Goal: Contribute content: Contribute content

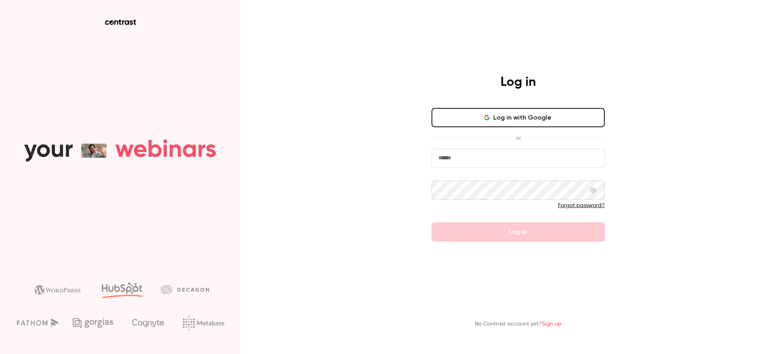
click at [474, 159] on input "email" at bounding box center [518, 157] width 173 height 19
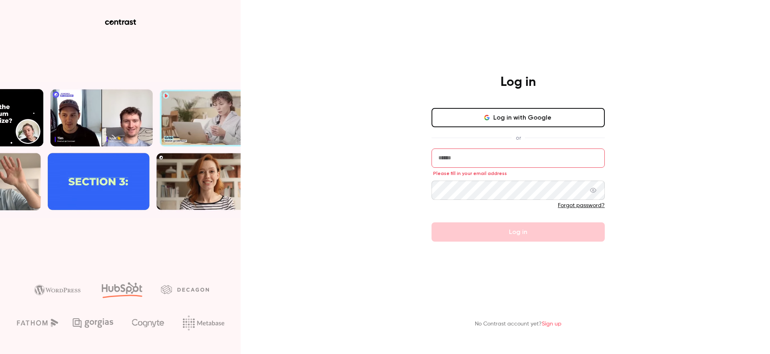
click at [469, 122] on button "Log in with Google" at bounding box center [518, 117] width 173 height 19
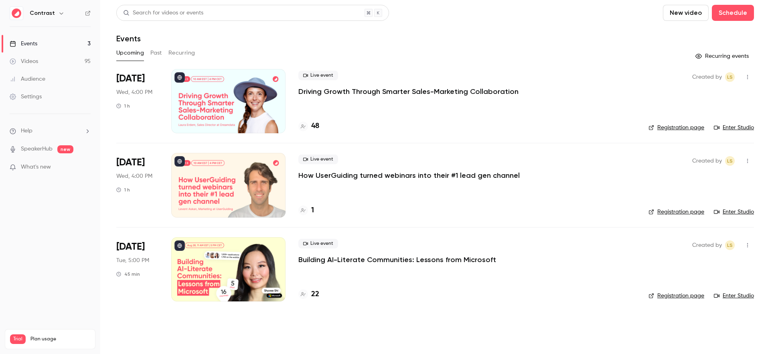
click at [57, 15] on button "button" at bounding box center [62, 13] width 10 height 10
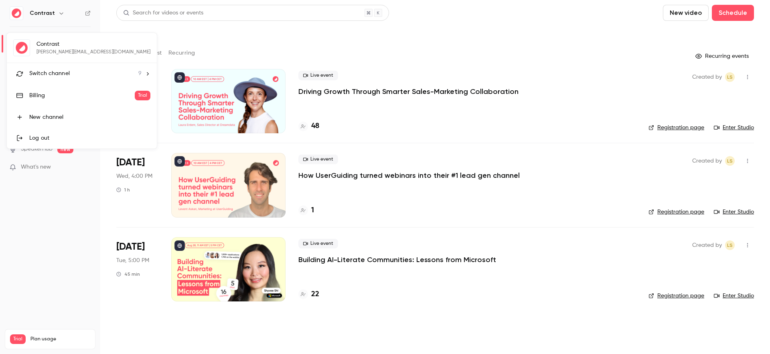
click at [54, 70] on span "Switch channel" at bounding box center [49, 73] width 41 height 8
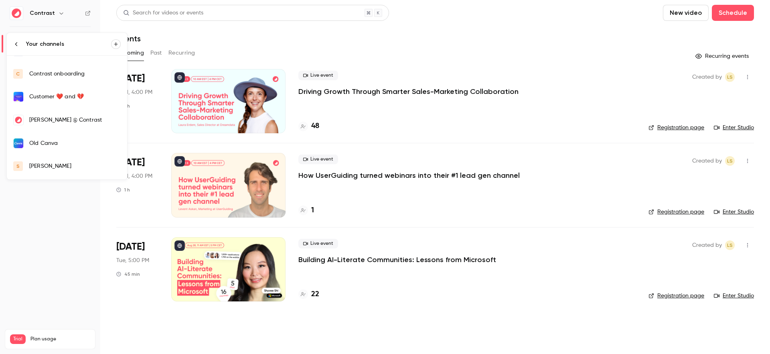
scroll to position [84, 0]
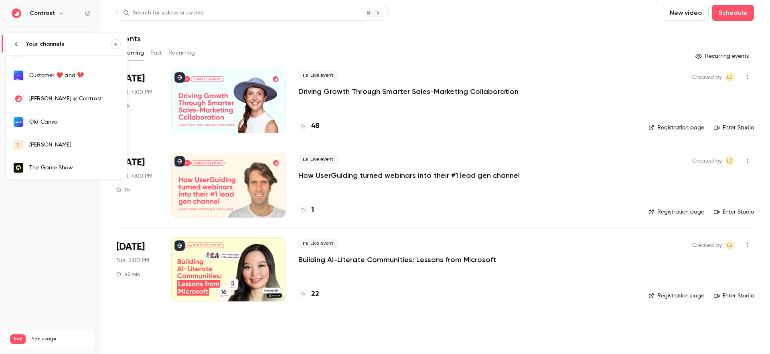
click at [63, 142] on div "[PERSON_NAME]" at bounding box center [74, 145] width 91 height 8
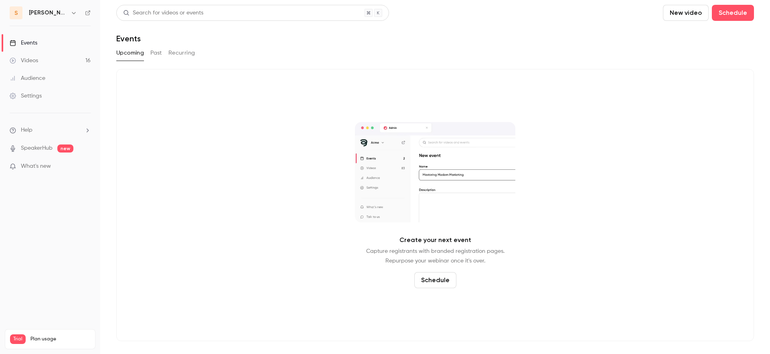
click at [44, 58] on link "Videos 16" at bounding box center [50, 61] width 100 height 18
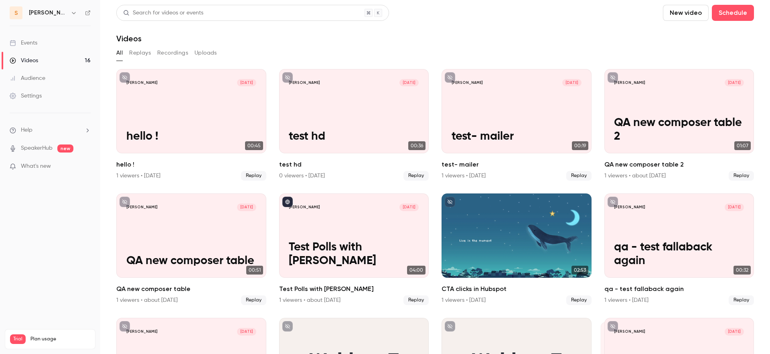
click at [42, 46] on link "Events" at bounding box center [50, 43] width 100 height 18
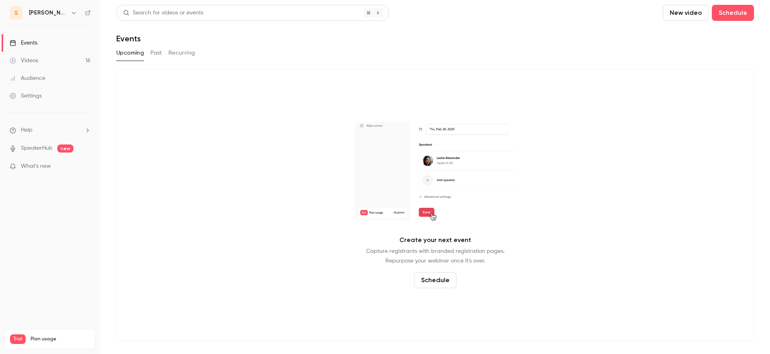
click at [683, 10] on button "New video" at bounding box center [686, 13] width 46 height 16
click at [681, 37] on div at bounding box center [678, 35] width 13 height 6
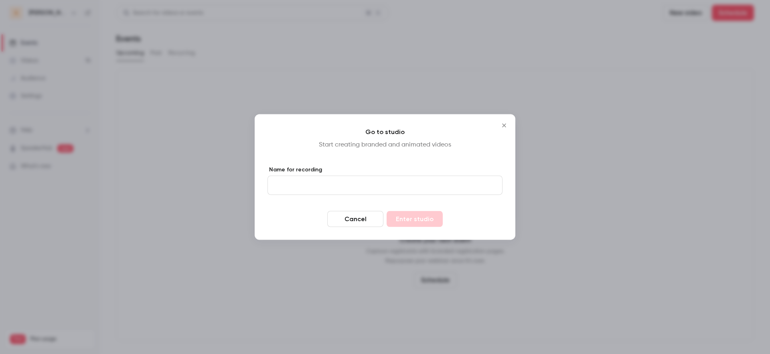
click at [370, 187] on input "Name for recording" at bounding box center [385, 185] width 235 height 19
type input "****"
click at [402, 215] on button "Enter studio" at bounding box center [415, 219] width 56 height 16
